Goal: Navigation & Orientation: Find specific page/section

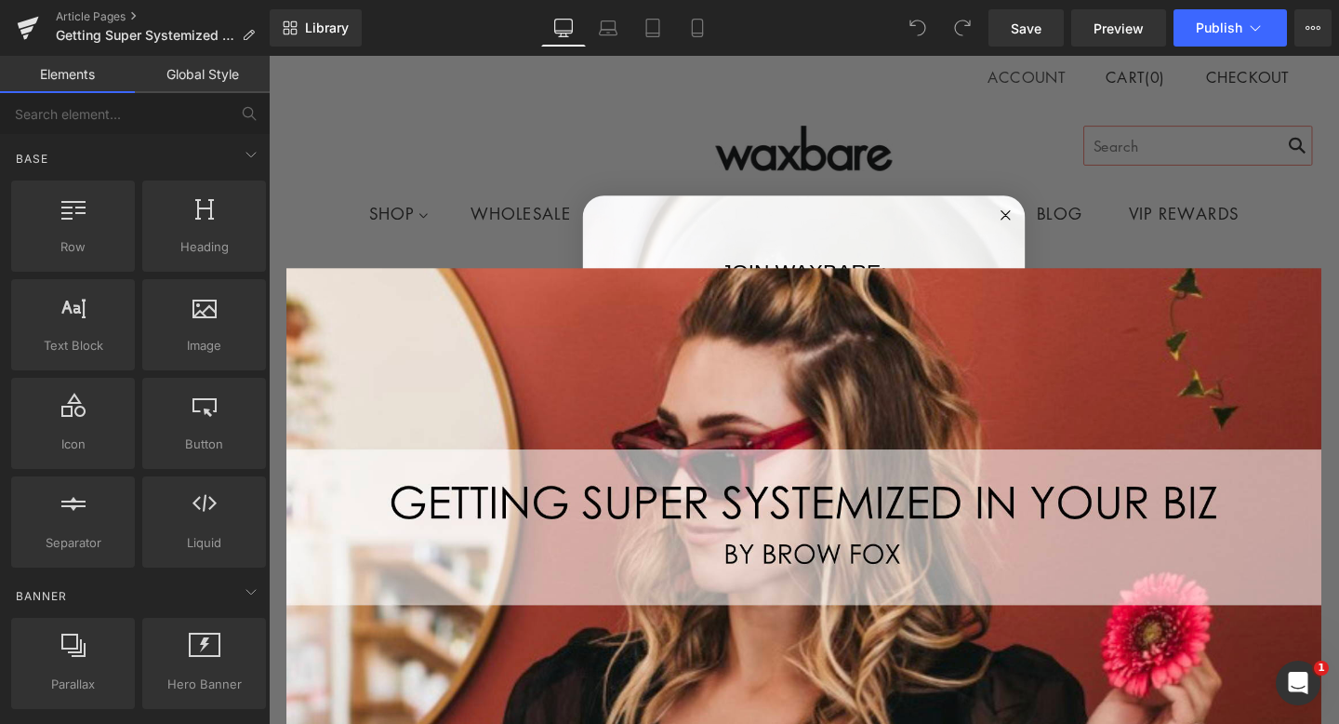
click at [1045, 220] on icon "Close dialog" at bounding box center [1043, 223] width 9 height 9
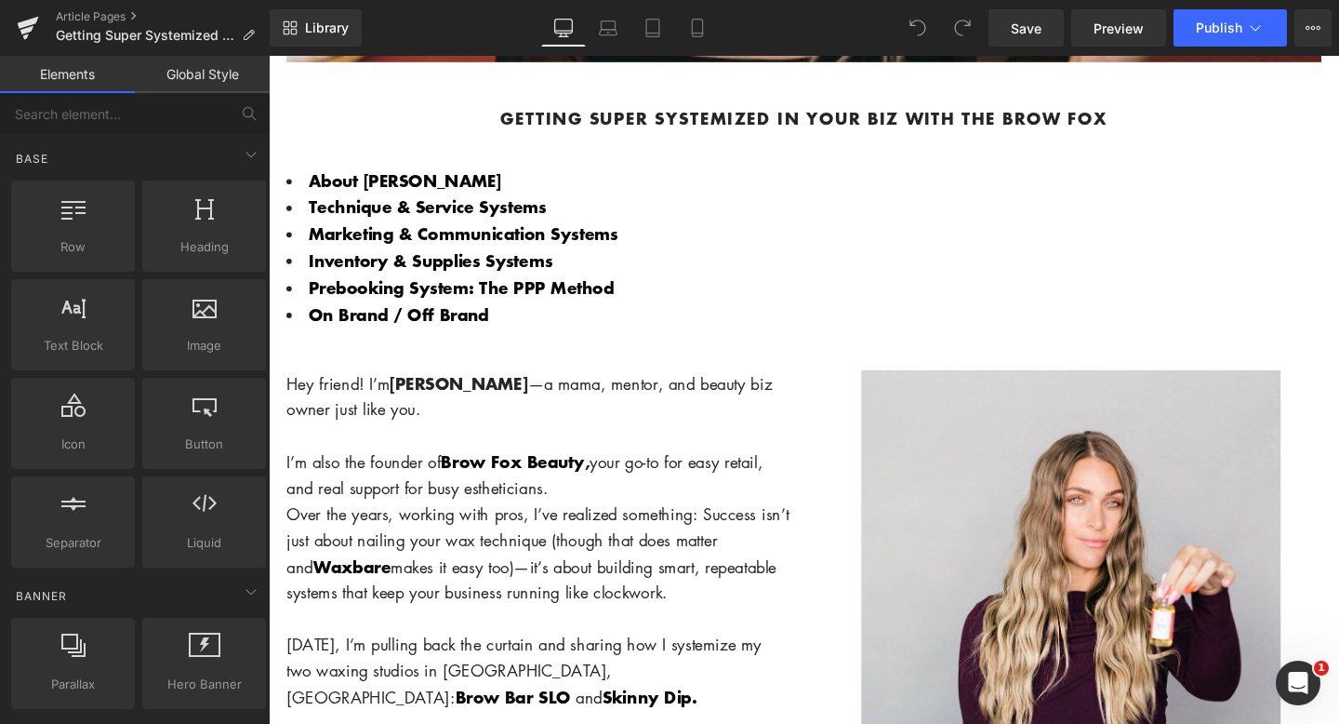
scroll to position [786, 0]
